Goal: Find specific page/section: Find specific page/section

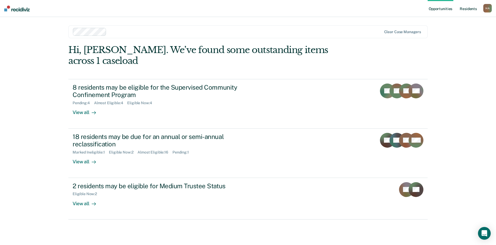
click at [461, 12] on link "Resident s" at bounding box center [468, 8] width 19 height 17
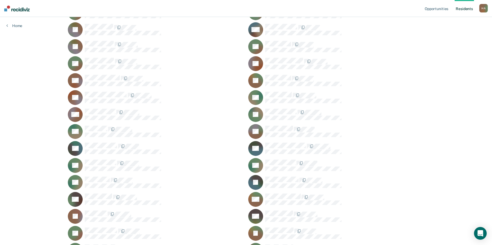
scroll to position [159, 0]
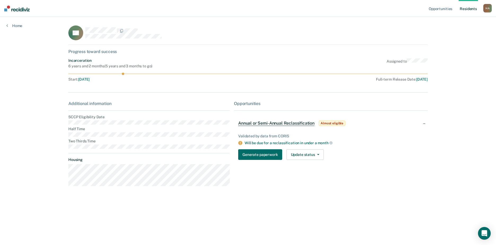
click at [64, 120] on main "DF Progress toward success Incarceration 6 years and 2 months ( 5 years and 3 m…" at bounding box center [248, 124] width 372 height 215
drag, startPoint x: 64, startPoint y: 120, endPoint x: 66, endPoint y: 127, distance: 7.6
click at [66, 127] on main "DF Progress toward success Incarceration 6 years and 2 months ( 5 years and 3 m…" at bounding box center [248, 124] width 372 height 215
click at [70, 34] on div "DF" at bounding box center [148, 32] width 161 height 15
drag, startPoint x: 70, startPoint y: 34, endPoint x: 50, endPoint y: 52, distance: 26.6
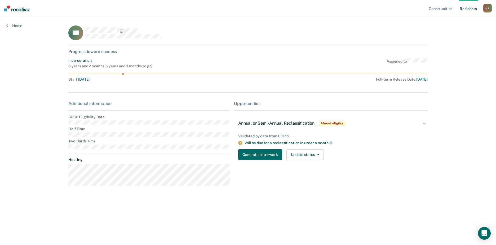
click at [50, 52] on div "Opportunities Resident s [PERSON_NAME], [PERSON_NAME] Profile How it works Log …" at bounding box center [248, 122] width 496 height 245
